Goal: Check status: Check status

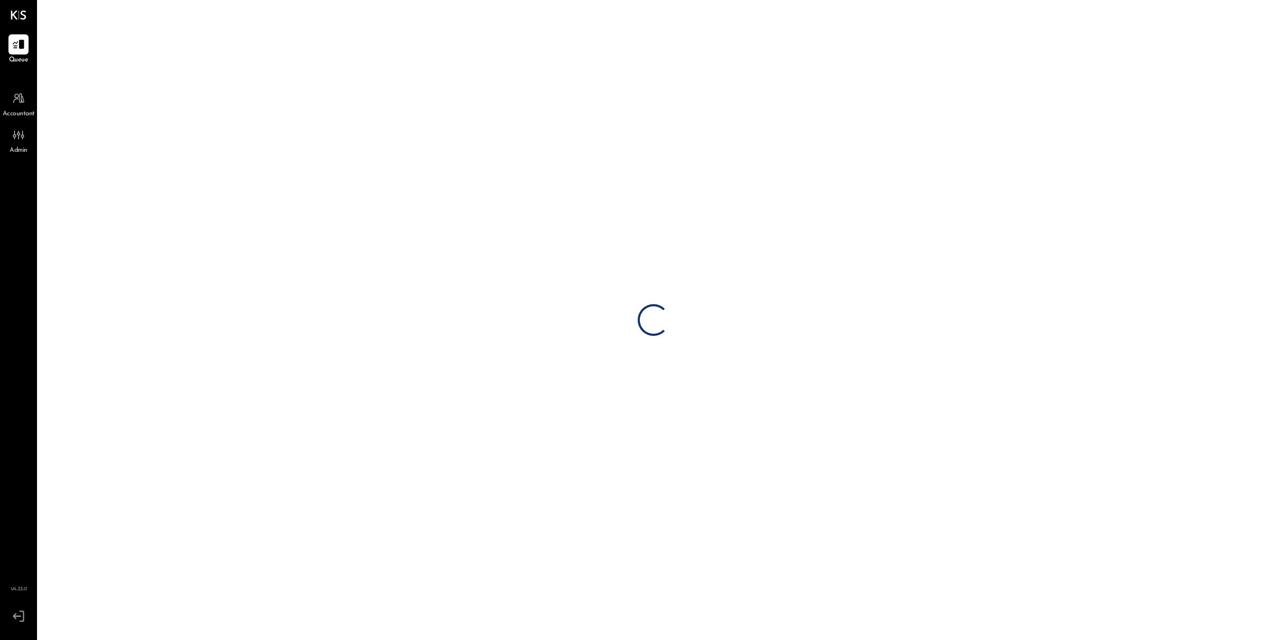
click at [743, 265] on div "Loading…" at bounding box center [653, 320] width 1231 height 640
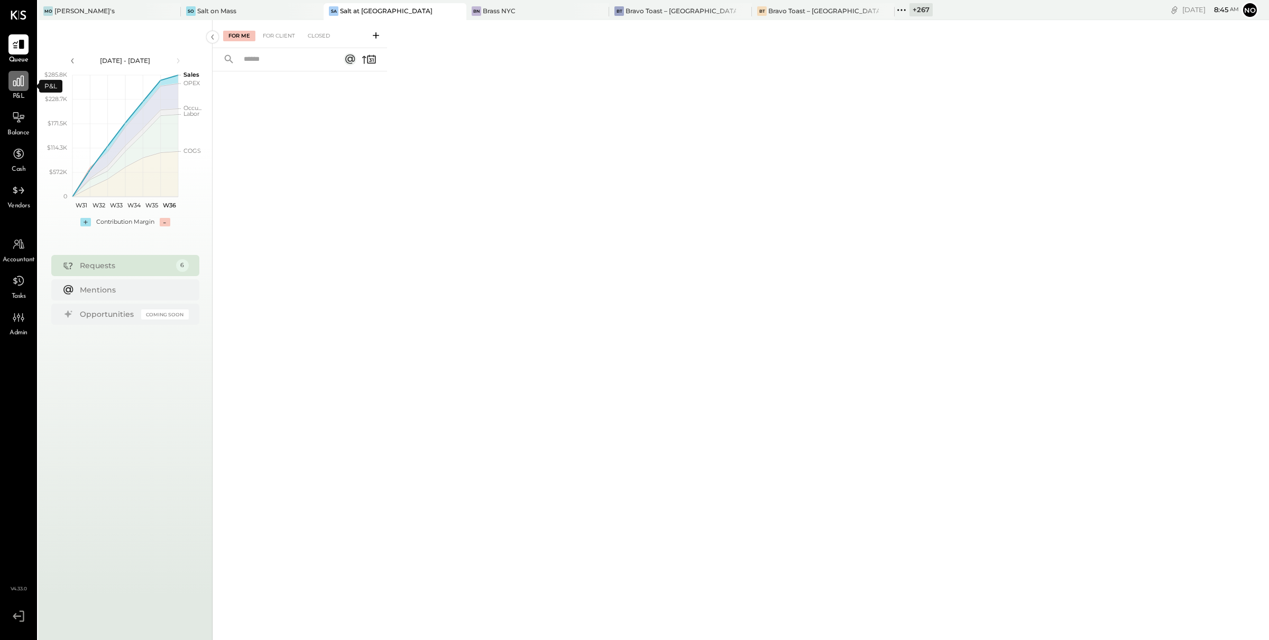
click at [16, 90] on div "P&L" at bounding box center [18, 86] width 20 height 31
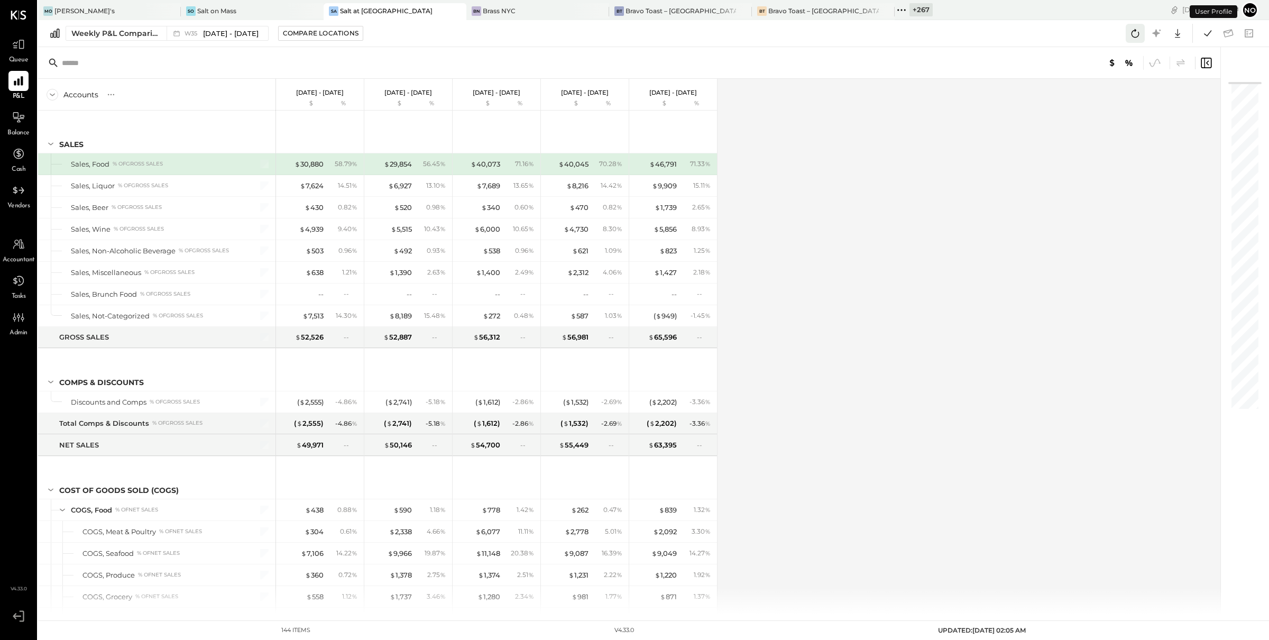
click at [1135, 34] on icon at bounding box center [1136, 33] width 14 height 14
click at [1215, 35] on button at bounding box center [1208, 33] width 19 height 19
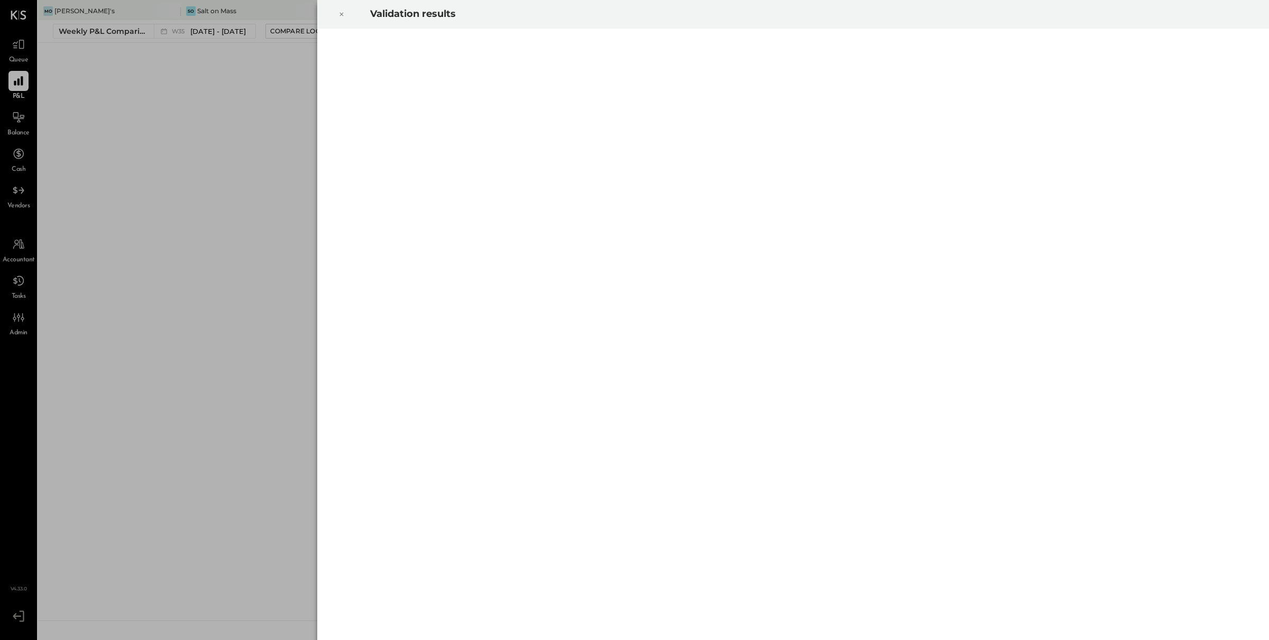
click at [342, 15] on icon at bounding box center [342, 15] width 4 height 4
